Goal: Use online tool/utility: Utilize a website feature to perform a specific function

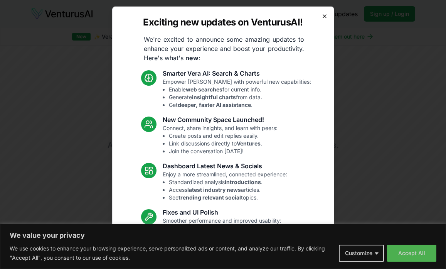
click at [322, 15] on icon "button" at bounding box center [325, 16] width 6 height 6
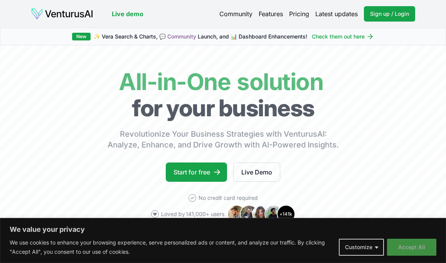
click at [401, 250] on button "Accept All" at bounding box center [411, 247] width 49 height 17
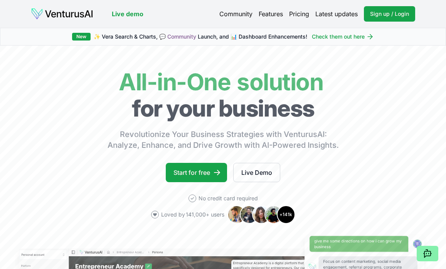
click at [296, 17] on link "Pricing" at bounding box center [299, 13] width 20 height 9
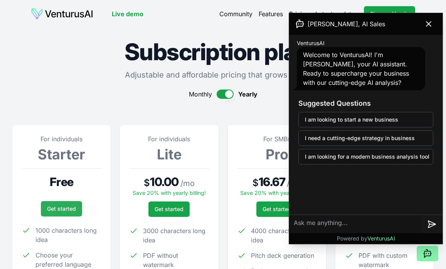
click at [56, 209] on link "Get started" at bounding box center [61, 208] width 41 height 15
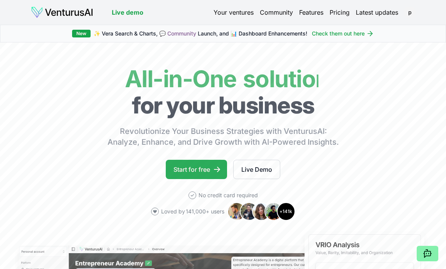
click at [190, 167] on link "Start for free" at bounding box center [196, 169] width 61 height 19
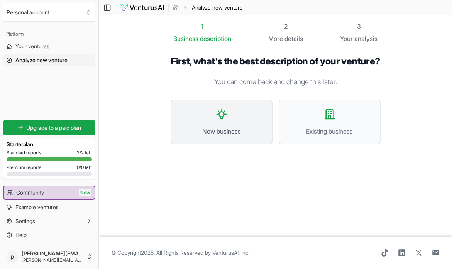
click at [228, 130] on button "New business" at bounding box center [221, 122] width 102 height 45
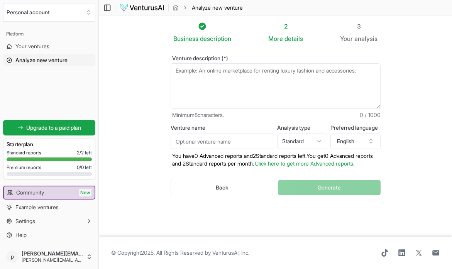
click at [253, 92] on textarea "Venture description (*)" at bounding box center [275, 86] width 210 height 46
type textarea "a"
paste textarea "ContinuousCV is an innovative career management platform that empowers job seek…"
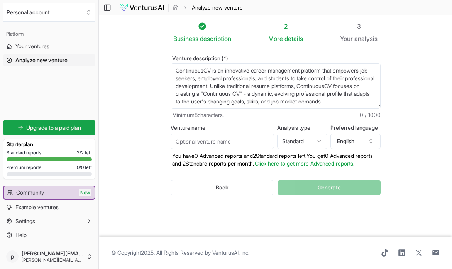
scroll to position [123, 0]
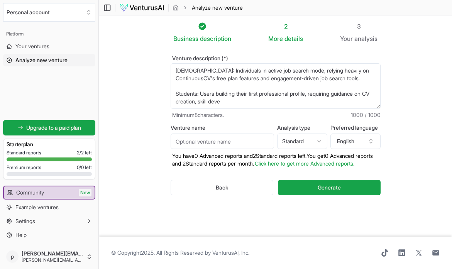
click at [216, 103] on textarea "ContinuousCV is an innovative career management platform that empowers job seek…" at bounding box center [275, 86] width 210 height 46
click at [184, 102] on textarea "ContinuousCV is an innovative career management platform that empowers job seek…" at bounding box center [275, 86] width 210 height 46
click at [246, 99] on textarea "ContinuousCV is an innovative career management platform that empowers job seek…" at bounding box center [275, 86] width 210 height 46
paste textarea "diverse user segments - employed professionals, job seekers, and students - to …"
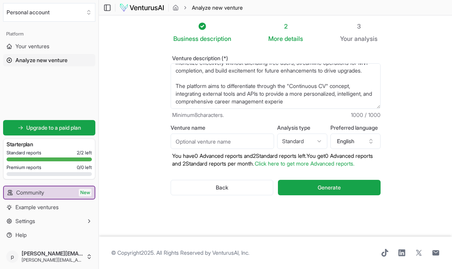
scroll to position [100, 0]
click at [176, 82] on textarea "ContinuousCV is an innovative career management platform that empowers diverse …" at bounding box center [275, 86] width 210 height 46
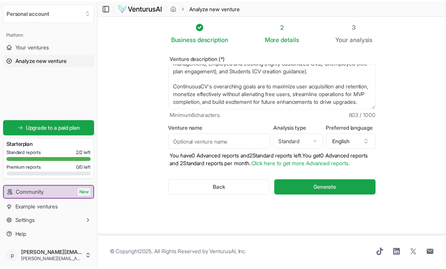
scroll to position [69, 0]
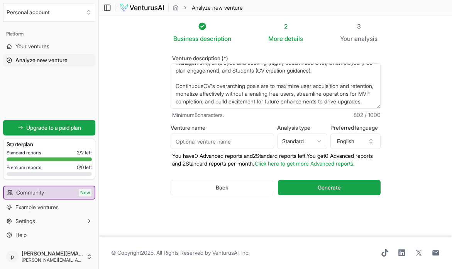
type textarea "ContinuousCV is an innovative career management platform that empowers diverse …"
click at [246, 138] on input "Venture name" at bounding box center [221, 140] width 103 height 15
type input "x"
paste input "ContinuousCV"
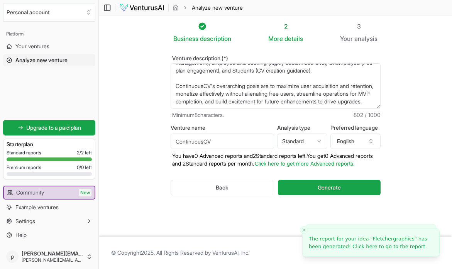
type input "ContinuousCV"
click at [320, 142] on html "We value your privacy We use cookies to enhance your browsing experience, serve…" at bounding box center [226, 134] width 452 height 269
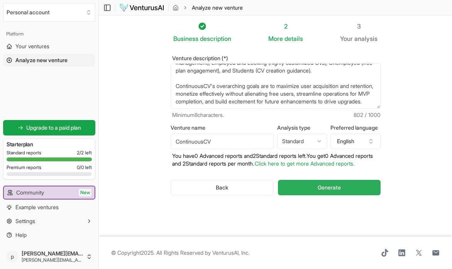
click at [326, 191] on span "Generate" at bounding box center [328, 188] width 23 height 8
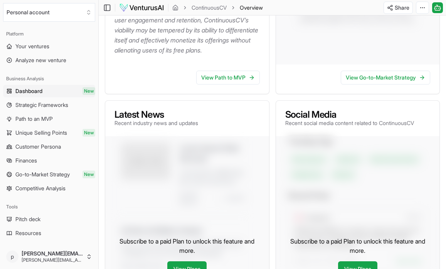
scroll to position [253, 0]
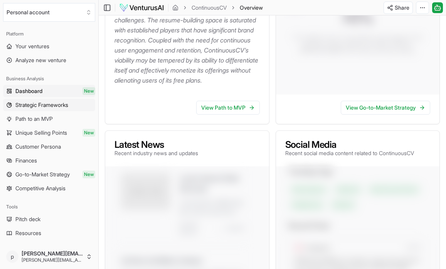
click at [66, 107] on span "Strategic Frameworks" at bounding box center [41, 105] width 53 height 8
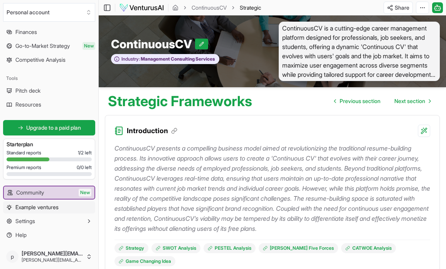
scroll to position [128, 0]
click at [58, 128] on span "Upgrade to a paid plan" at bounding box center [53, 128] width 55 height 8
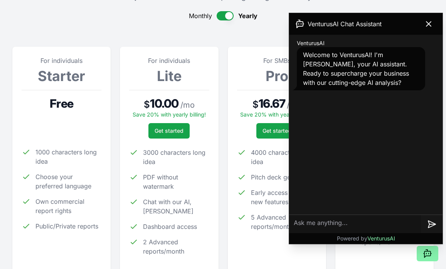
scroll to position [76, 0]
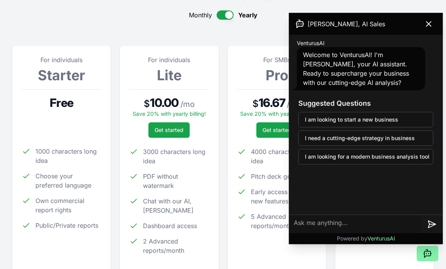
click at [227, 15] on button "button" at bounding box center [225, 14] width 17 height 9
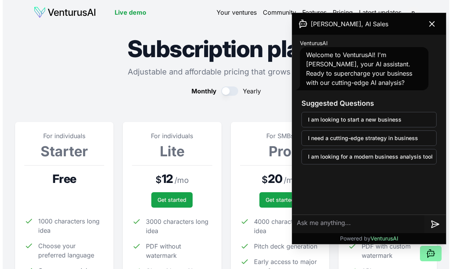
scroll to position [0, 0]
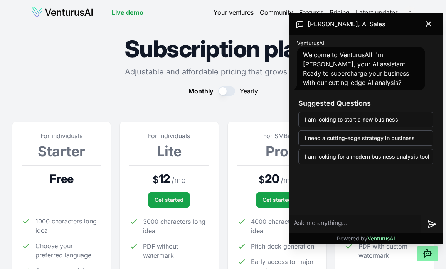
click at [224, 10] on link "Your ventures" at bounding box center [234, 12] width 40 height 9
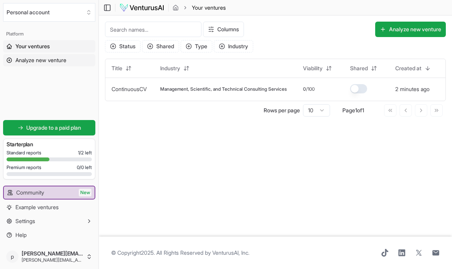
click at [40, 59] on span "Analyze new venture" at bounding box center [40, 60] width 51 height 8
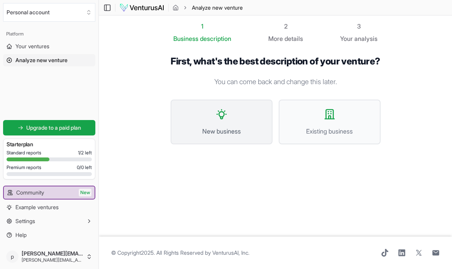
click at [234, 125] on button "New business" at bounding box center [221, 122] width 102 height 45
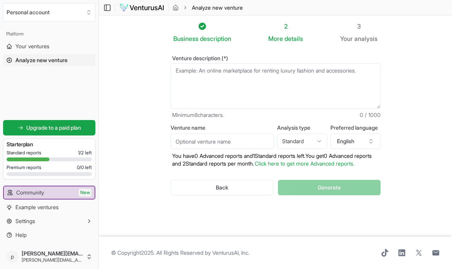
click at [247, 86] on textarea "Venture description (*)" at bounding box center [275, 86] width 210 height 46
paste textarea "Popeth Learning is an innovative educational app designed specifically for A-Le…"
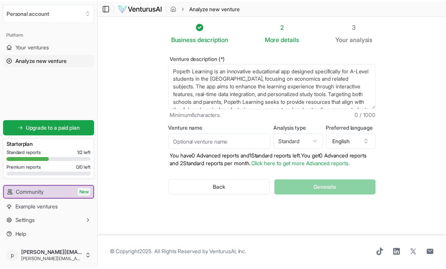
scroll to position [85, 0]
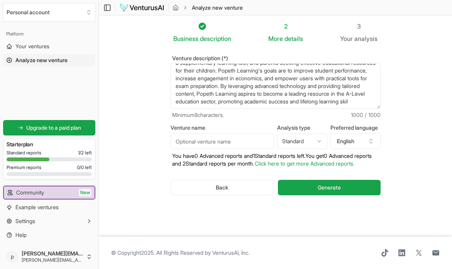
drag, startPoint x: 252, startPoint y: 102, endPoint x: 316, endPoint y: 96, distance: 63.5
click at [316, 96] on textarea "Popeth Learning is an innovative educational app designed specifically for A-Le…" at bounding box center [275, 86] width 210 height 46
type textarea "Popeth Learning is an innovative educational app designed specifically for A-Le…"
click at [255, 142] on input "Venture name" at bounding box center [221, 140] width 103 height 15
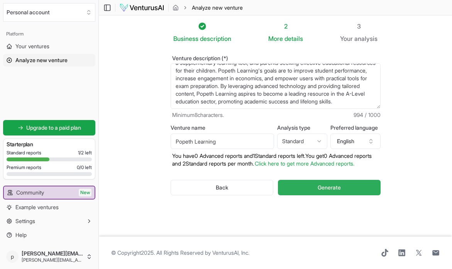
type input "Popeth Learning"
click at [333, 191] on span "Generate" at bounding box center [328, 188] width 23 height 8
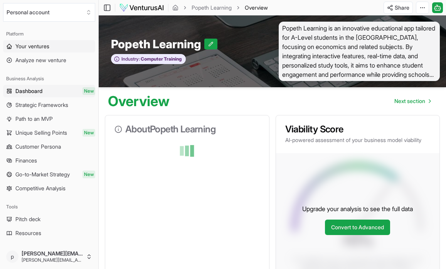
click at [47, 48] on span "Your ventures" at bounding box center [32, 46] width 34 height 8
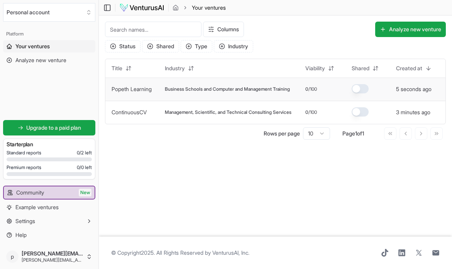
click at [234, 88] on span "Business Schools and Computer and Management Training" at bounding box center [227, 89] width 125 height 6
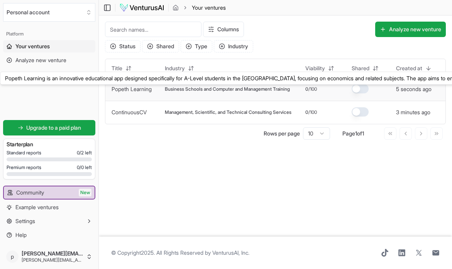
click at [129, 89] on link "Popeth Learning" at bounding box center [131, 89] width 40 height 7
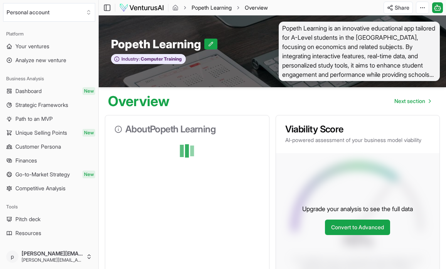
click at [204, 7] on link "Popeth Learning" at bounding box center [212, 8] width 40 height 8
click at [424, 5] on html "We value your privacy We use cookies to enhance your browsing experience, serve…" at bounding box center [223, 134] width 446 height 269
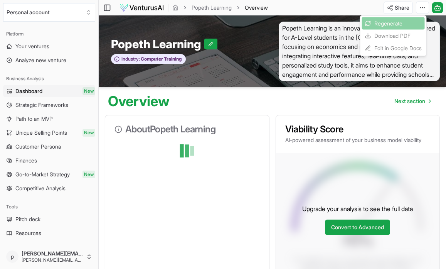
click at [373, 97] on html "We value your privacy We use cookies to enhance your browsing experience, serve…" at bounding box center [223, 134] width 446 height 269
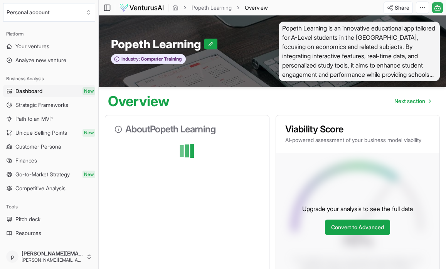
click at [438, 5] on icon at bounding box center [437, 5] width 1 height 1
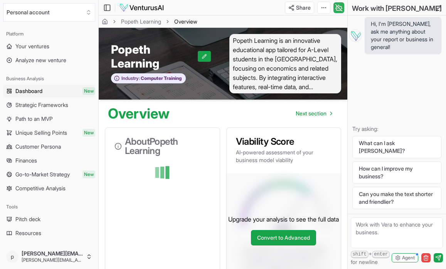
click at [340, 6] on icon at bounding box center [339, 7] width 8 height 9
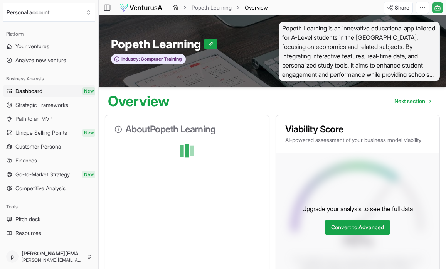
click at [177, 5] on icon "breadcrumb" at bounding box center [175, 8] width 6 height 6
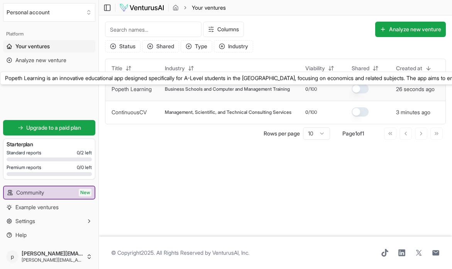
click at [143, 89] on link "Popeth Learning" at bounding box center [131, 89] width 40 height 7
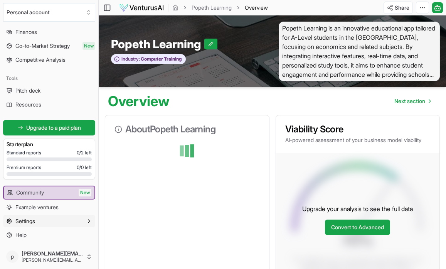
scroll to position [128, 0]
click at [56, 220] on button "Settings" at bounding box center [49, 221] width 92 height 12
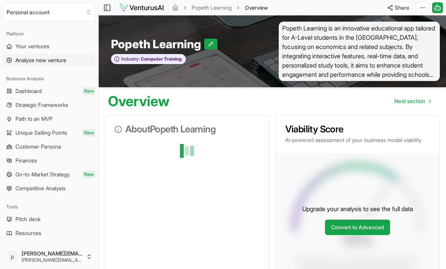
scroll to position [0, 0]
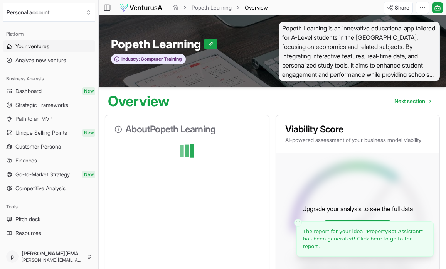
click at [50, 42] on link "Your ventures" at bounding box center [49, 46] width 92 height 12
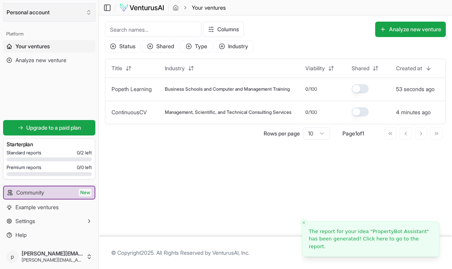
click at [83, 12] on button "Personal account" at bounding box center [49, 12] width 92 height 19
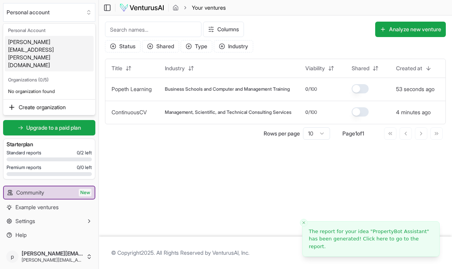
click at [82, 12] on html "We value your privacy We use cookies to enhance your browsing experience, serve…" at bounding box center [226, 134] width 452 height 269
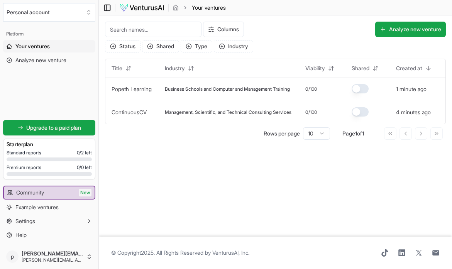
click at [110, 7] on icon at bounding box center [107, 7] width 8 height 9
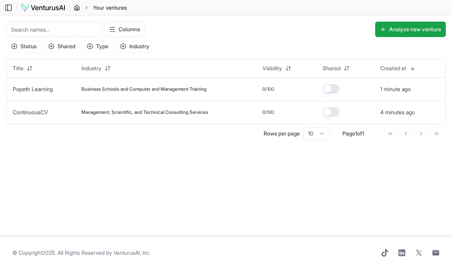
click at [79, 7] on icon "breadcrumb" at bounding box center [77, 8] width 6 height 6
click at [9, 7] on icon at bounding box center [9, 7] width 8 height 9
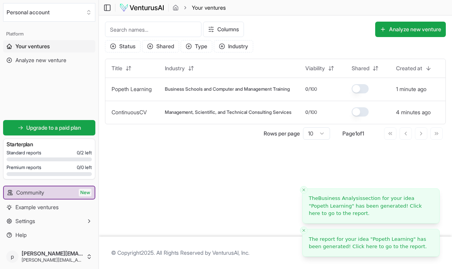
click at [345, 237] on span "The report for your idea " Popeth Learning " has been generated! Click here to …" at bounding box center [368, 242] width 118 height 13
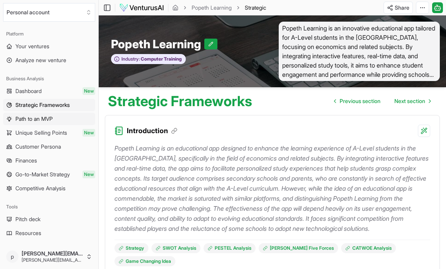
click at [45, 121] on span "Path to an MVP" at bounding box center [33, 119] width 37 height 8
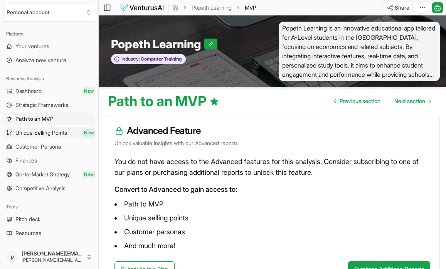
click at [44, 130] on span "Unique Selling Points" at bounding box center [41, 133] width 52 height 8
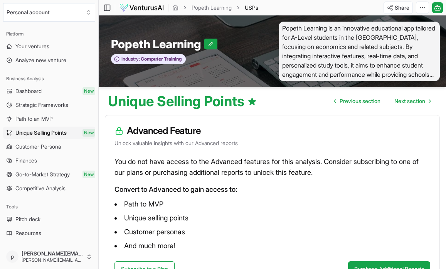
click at [43, 143] on span "Customer Persona" at bounding box center [38, 147] width 46 height 8
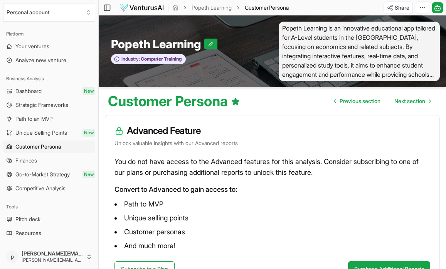
click at [41, 157] on link "Finances" at bounding box center [49, 160] width 92 height 12
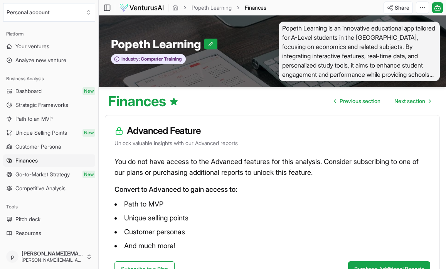
click at [40, 174] on span "Go-to-Market Strategy" at bounding box center [42, 174] width 54 height 8
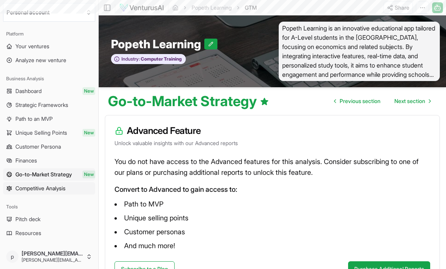
click at [46, 188] on span "Competitive Analysis" at bounding box center [40, 188] width 50 height 8
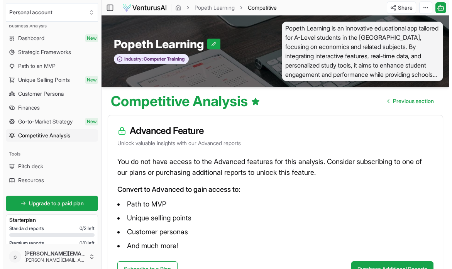
scroll to position [75, 0]
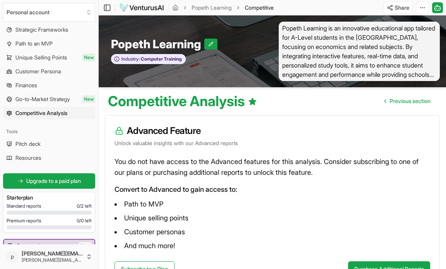
click at [31, 145] on span "Pitch deck" at bounding box center [27, 144] width 25 height 8
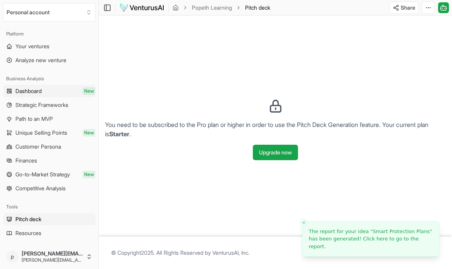
click at [39, 89] on span "Dashboard" at bounding box center [28, 91] width 26 height 8
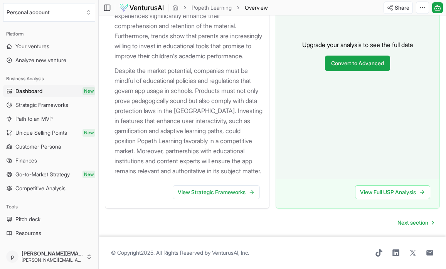
scroll to position [978, 0]
click at [57, 103] on span "Strategic Frameworks" at bounding box center [41, 105] width 53 height 8
